Goal: Find specific page/section: Find specific page/section

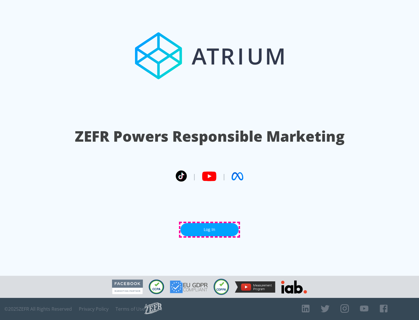
click at [209, 229] on link "Log In" at bounding box center [209, 229] width 58 height 13
